Goal: Transaction & Acquisition: Download file/media

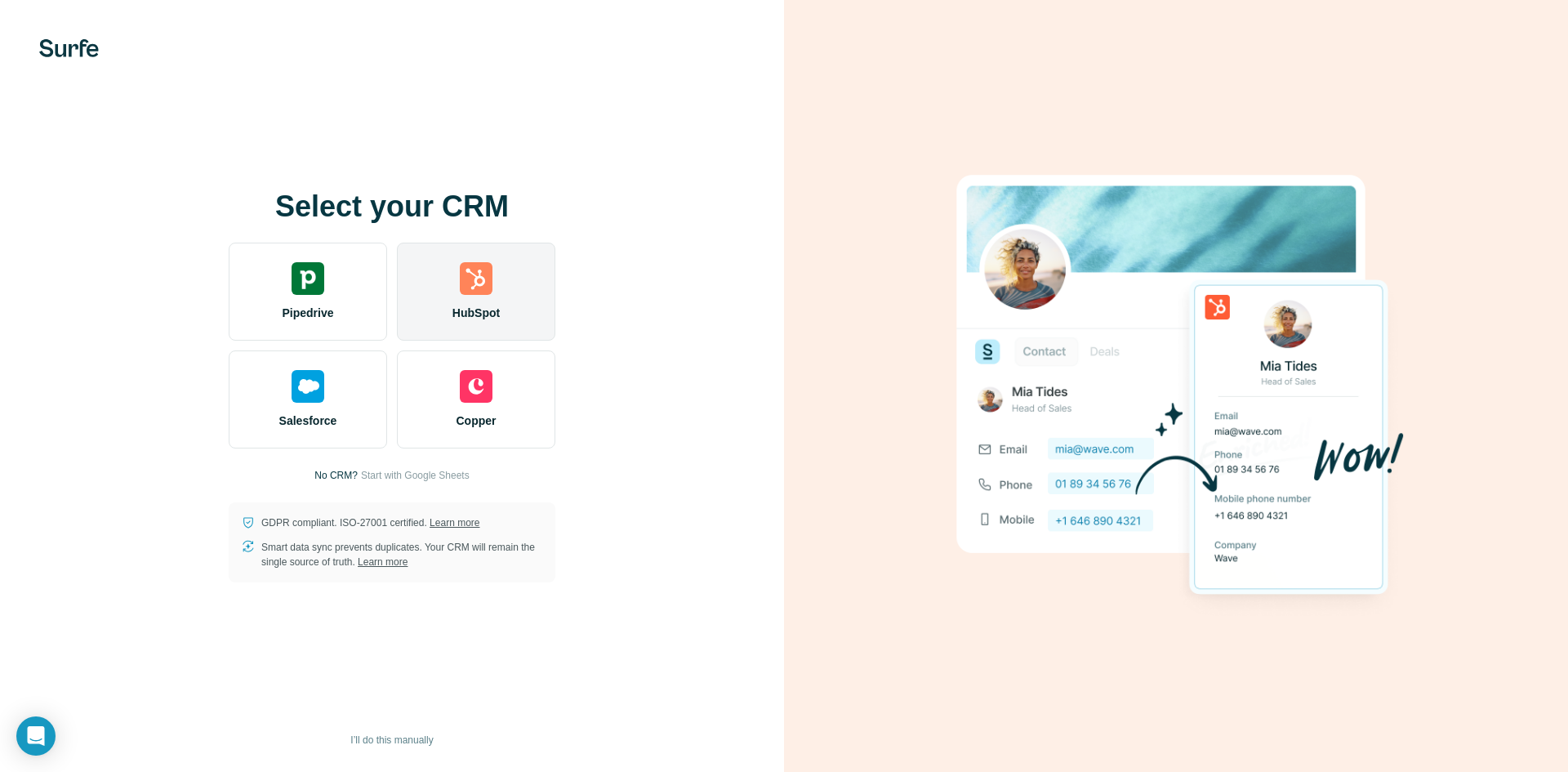
click at [416, 297] on div "HubSpot" at bounding box center [476, 292] width 158 height 98
click at [471, 266] on img at bounding box center [475, 278] width 32 height 32
